Goal: Transaction & Acquisition: Purchase product/service

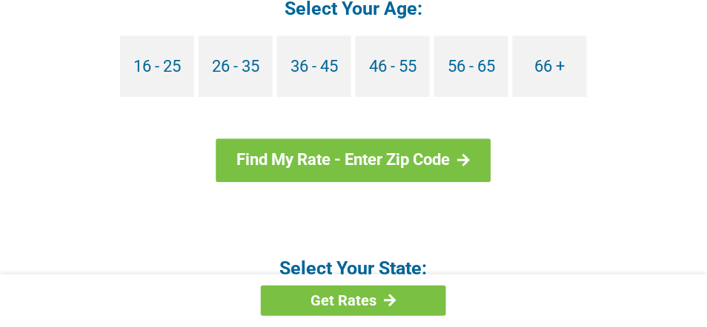
scroll to position [1649, 0]
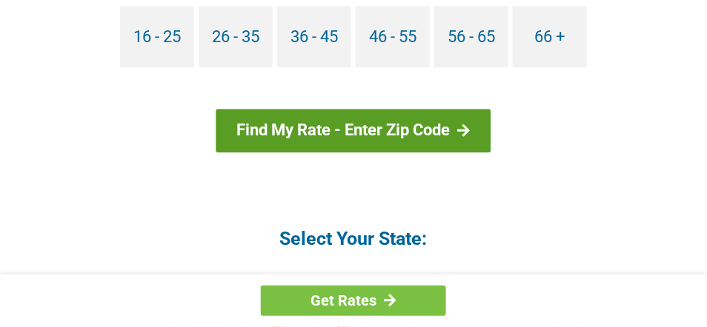
click at [309, 109] on link "Find My Rate - Enter Zip Code" at bounding box center [353, 130] width 275 height 43
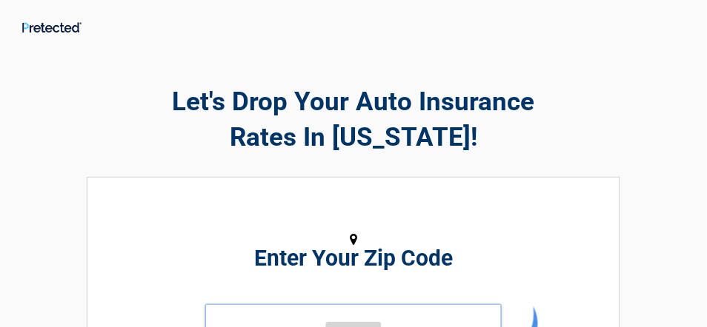
click at [318, 321] on input "tel" at bounding box center [353, 326] width 296 height 44
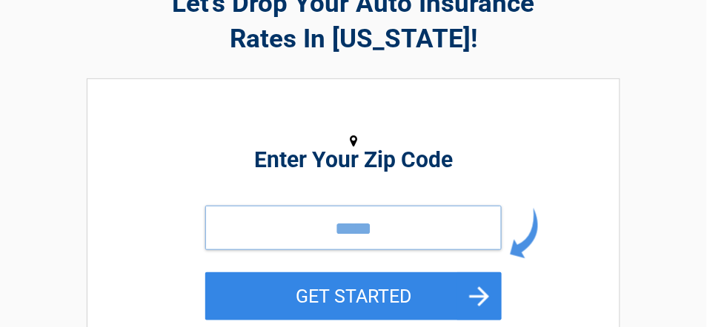
scroll to position [158, 0]
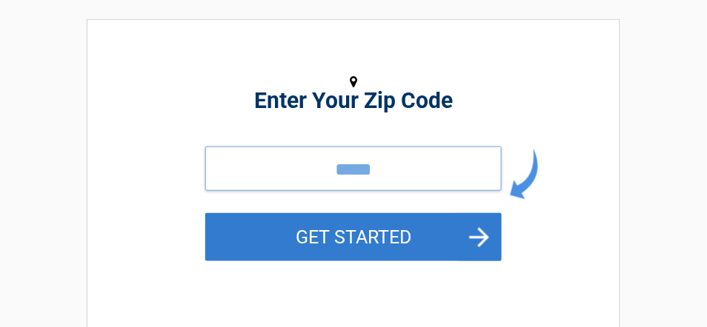
type input "*****"
click at [390, 243] on button "GET STARTED" at bounding box center [353, 237] width 296 height 48
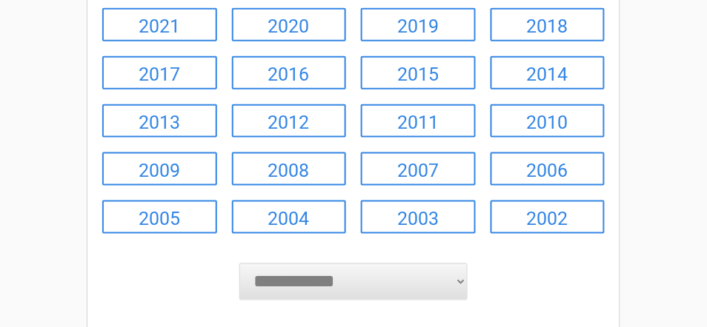
scroll to position [326, 0]
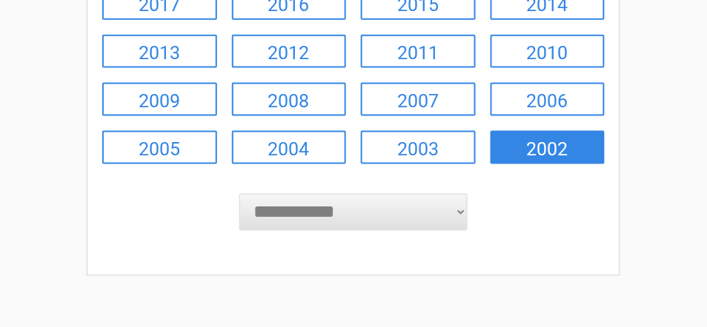
click at [541, 156] on link "2002" at bounding box center [547, 147] width 115 height 33
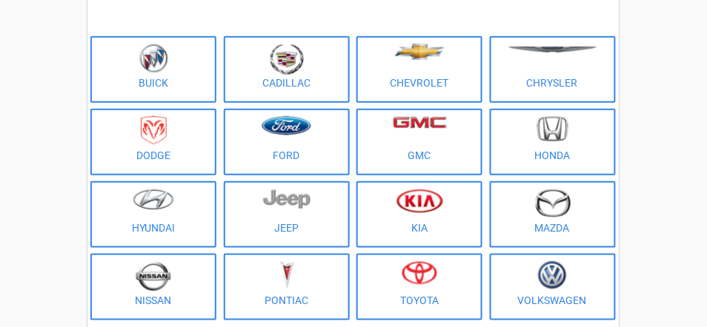
scroll to position [0, 0]
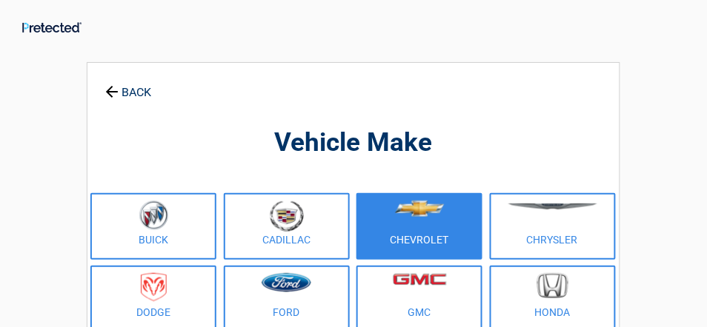
click at [438, 240] on link "Chevrolet" at bounding box center [419, 226] width 126 height 67
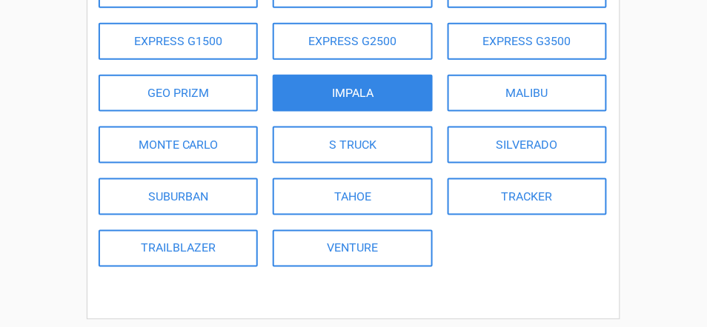
click at [312, 87] on link "IMPALA" at bounding box center [352, 93] width 159 height 37
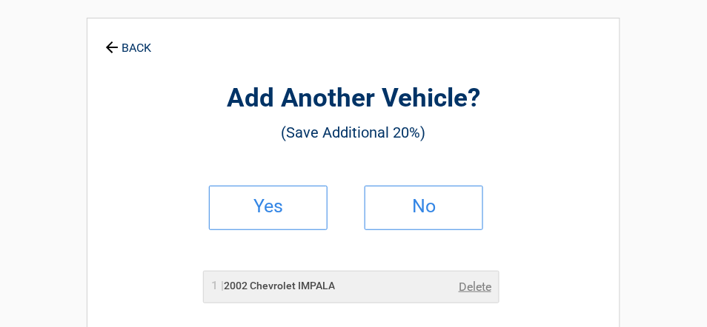
scroll to position [0, 0]
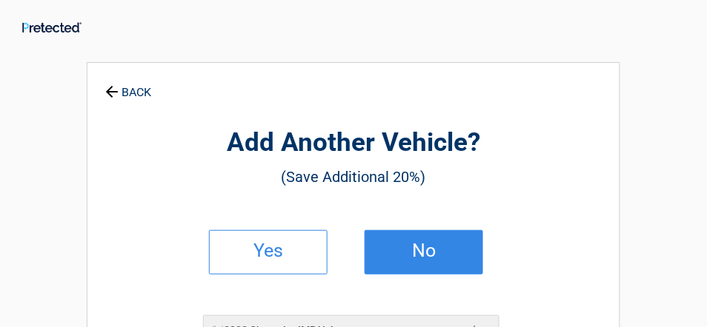
click at [413, 246] on h2 "No" at bounding box center [423, 251] width 87 height 10
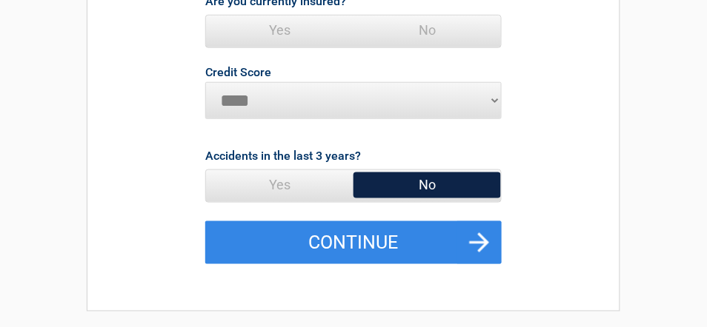
scroll to position [217, 0]
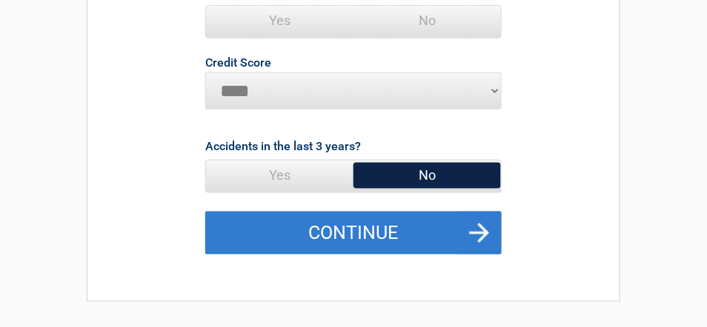
click at [411, 227] on button "Continue" at bounding box center [353, 233] width 296 height 43
click at [347, 227] on button "Continue" at bounding box center [353, 233] width 296 height 43
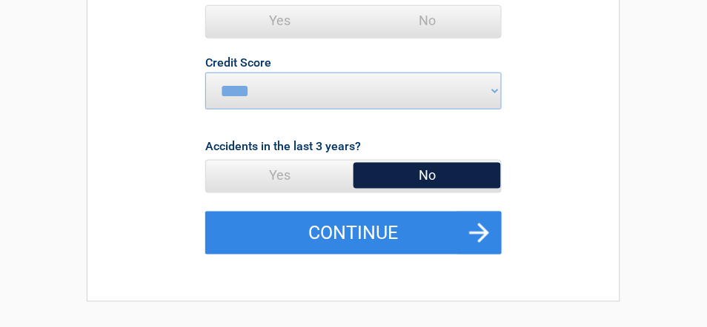
click at [296, 96] on select "********* **** ******* ****" at bounding box center [353, 91] width 296 height 37
select select "*********"
click at [205, 73] on select "********* **** ******* ****" at bounding box center [353, 91] width 296 height 37
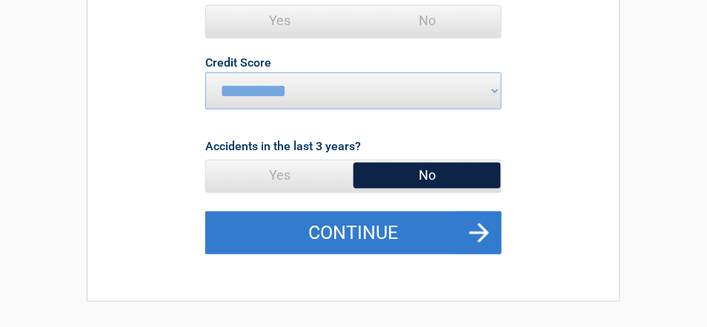
click at [335, 241] on button "Continue" at bounding box center [353, 233] width 296 height 43
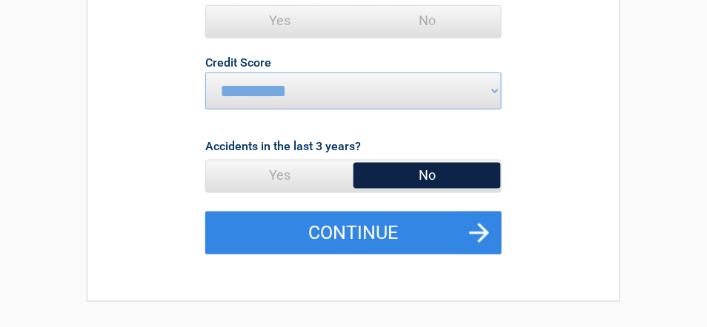
click at [417, 179] on span "No" at bounding box center [426, 176] width 147 height 30
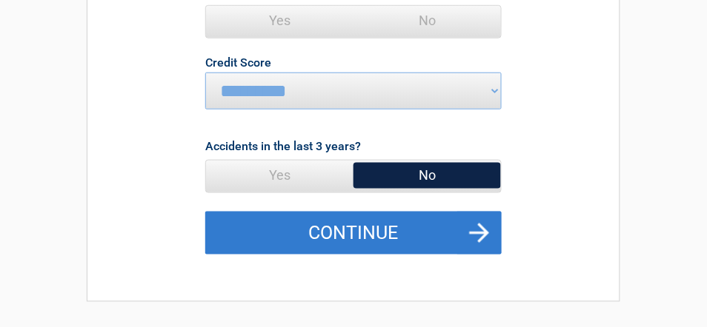
click at [361, 234] on button "Continue" at bounding box center [353, 233] width 296 height 43
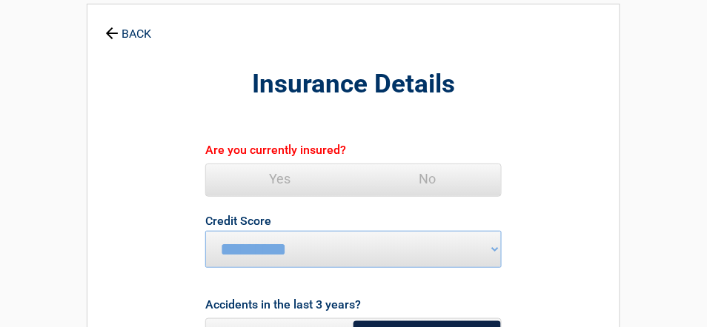
scroll to position [30, 0]
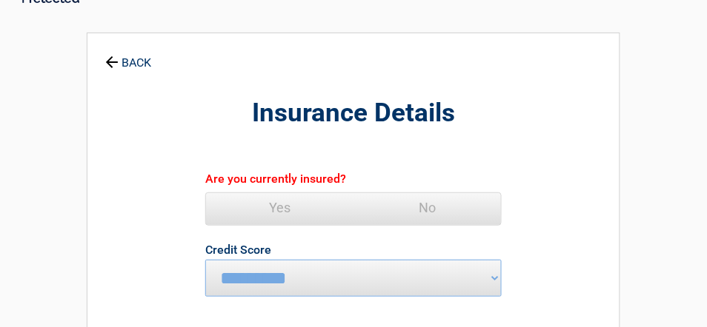
click at [289, 199] on span "Yes" at bounding box center [279, 208] width 147 height 30
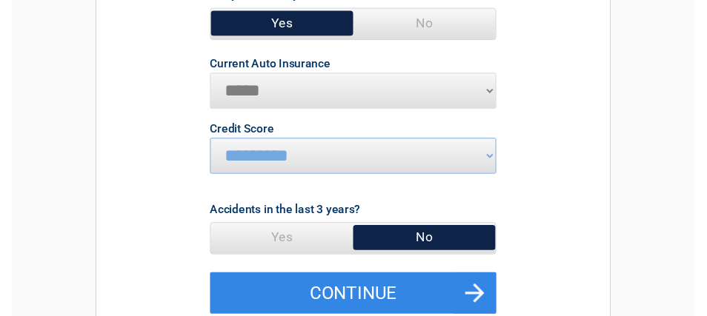
scroll to position [244, 0]
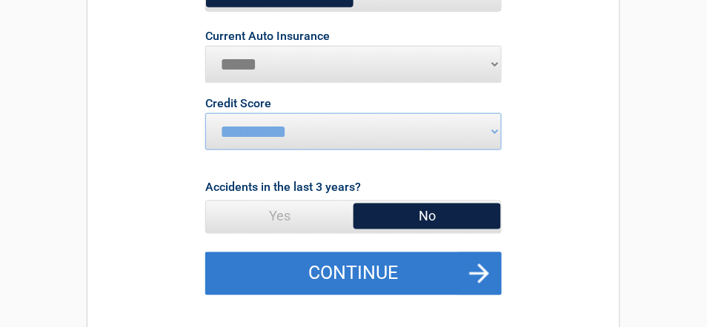
click at [397, 267] on button "Continue" at bounding box center [353, 274] width 296 height 43
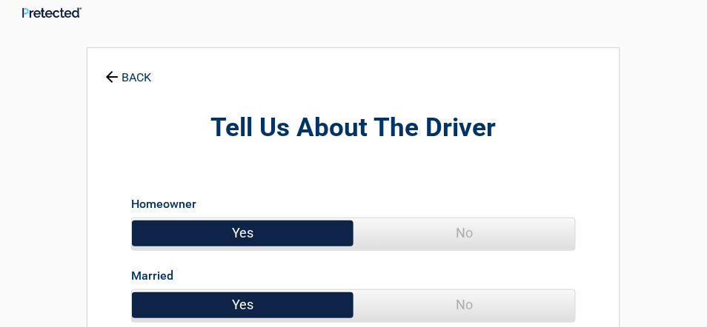
scroll to position [0, 0]
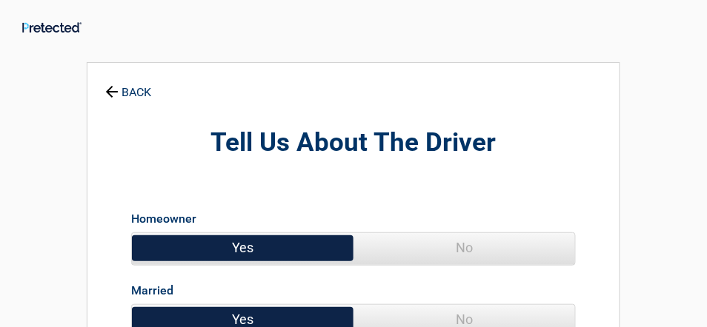
click at [456, 239] on span "No" at bounding box center [463, 248] width 221 height 30
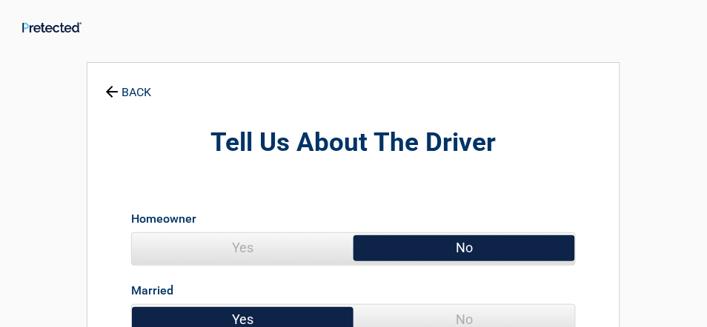
click at [481, 321] on span "No" at bounding box center [463, 320] width 221 height 30
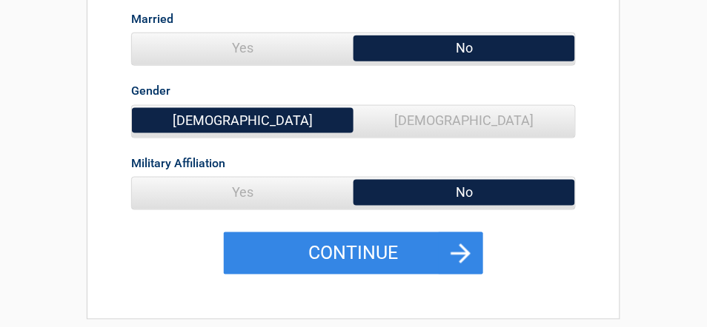
scroll to position [301, 0]
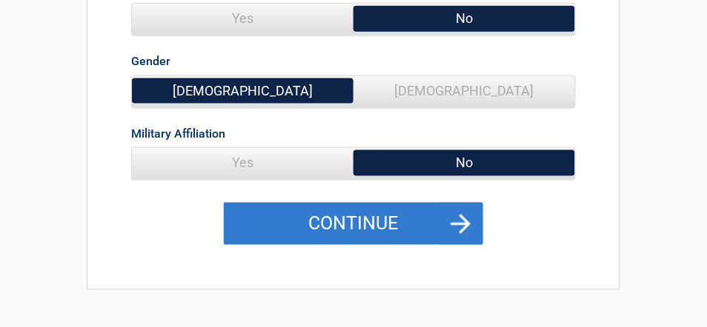
click at [378, 244] on button "Continue" at bounding box center [353, 224] width 259 height 43
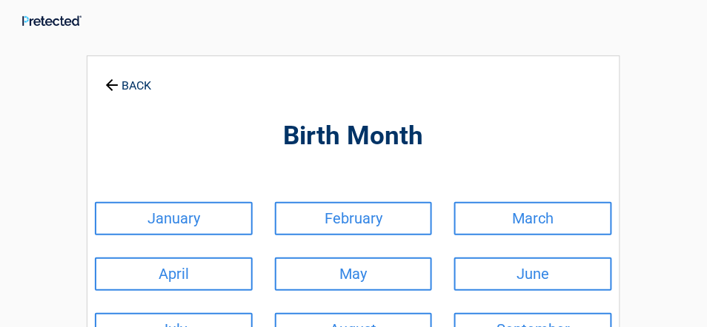
scroll to position [0, 0]
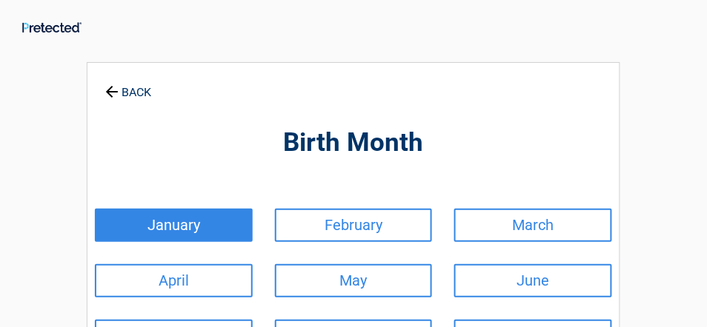
click at [207, 225] on link "January" at bounding box center [174, 225] width 158 height 33
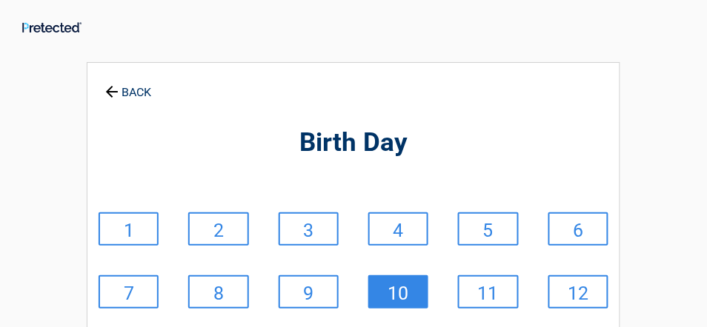
click at [403, 294] on link "10" at bounding box center [398, 292] width 60 height 33
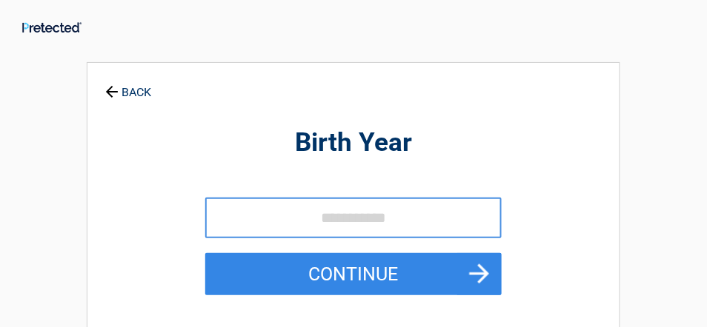
click at [333, 224] on input "tel" at bounding box center [353, 218] width 296 height 41
type input "*"
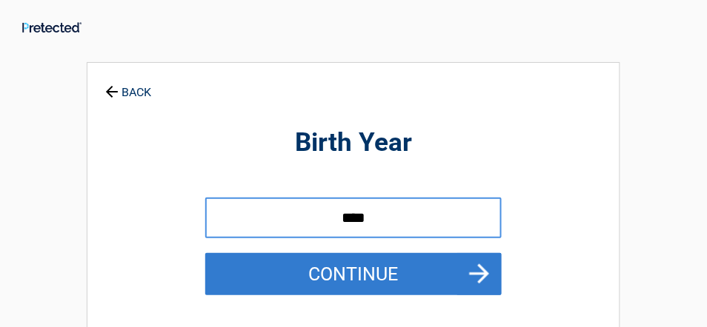
type input "****"
click at [364, 267] on button "Continue" at bounding box center [353, 274] width 296 height 43
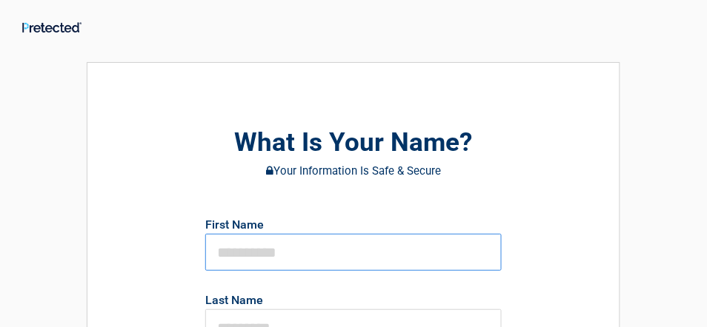
click at [284, 252] on input "text" at bounding box center [353, 252] width 296 height 37
type input "*****"
click at [265, 303] on p "Last Name" at bounding box center [353, 318] width 311 height 57
click at [287, 318] on input "text" at bounding box center [353, 328] width 296 height 37
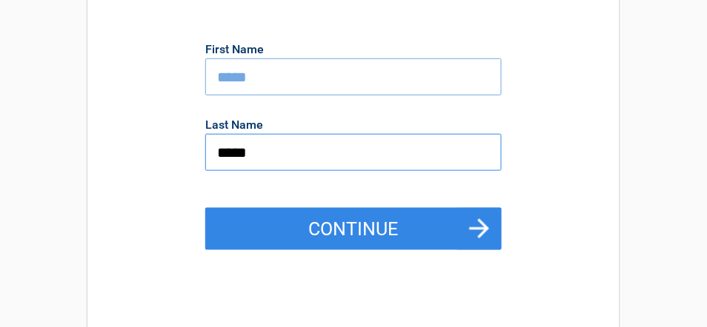
scroll to position [255, 0]
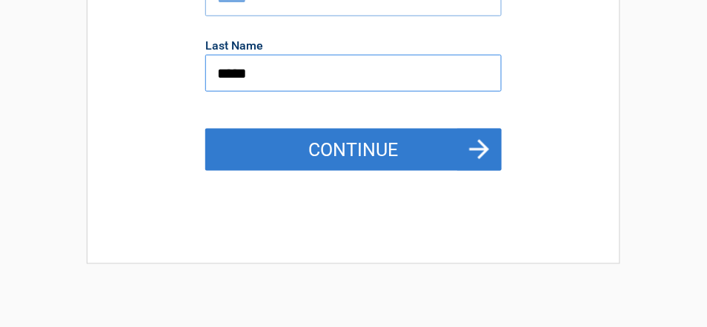
type input "*****"
click at [362, 147] on button "Continue" at bounding box center [353, 150] width 296 height 43
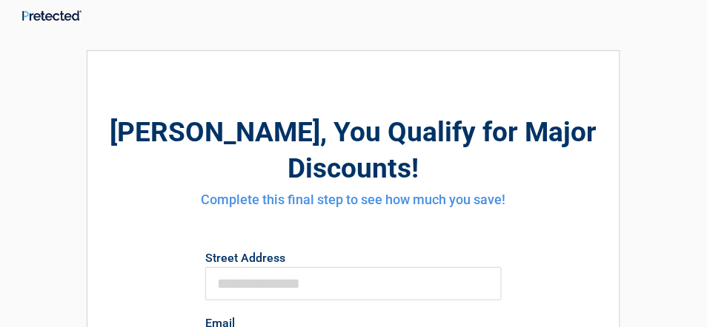
scroll to position [0, 0]
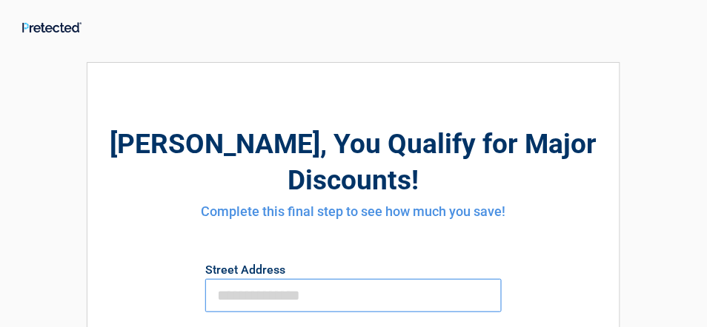
click at [273, 279] on input "First Name" at bounding box center [353, 295] width 296 height 33
type input "**********"
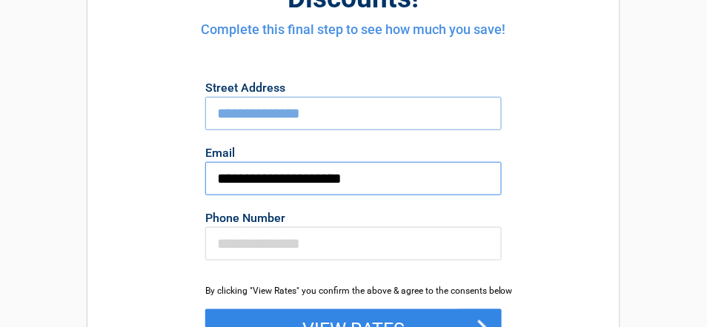
scroll to position [213, 0]
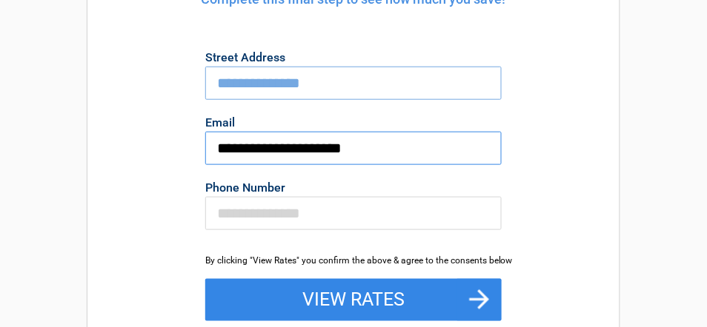
type input "**********"
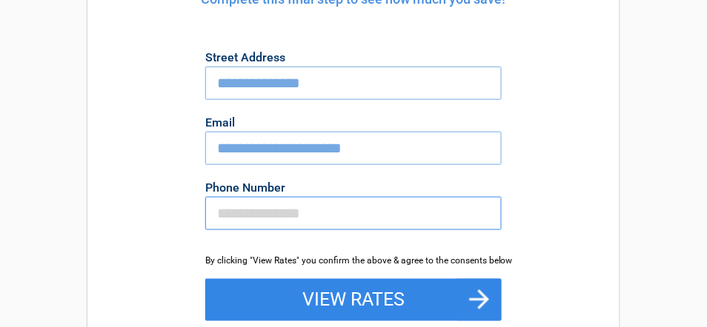
click at [226, 197] on input "Phone Number" at bounding box center [353, 213] width 296 height 33
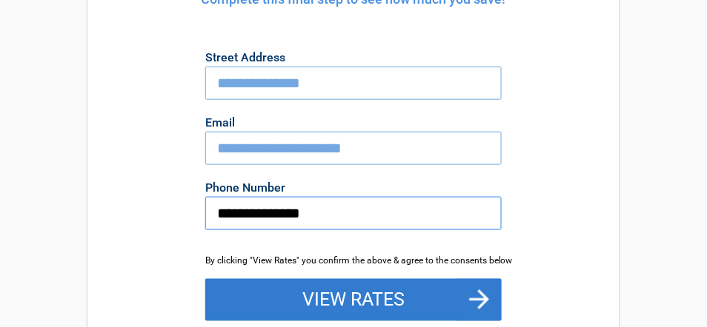
type input "**********"
click at [320, 279] on button "View Rates" at bounding box center [353, 300] width 296 height 43
